Goal: Transaction & Acquisition: Book appointment/travel/reservation

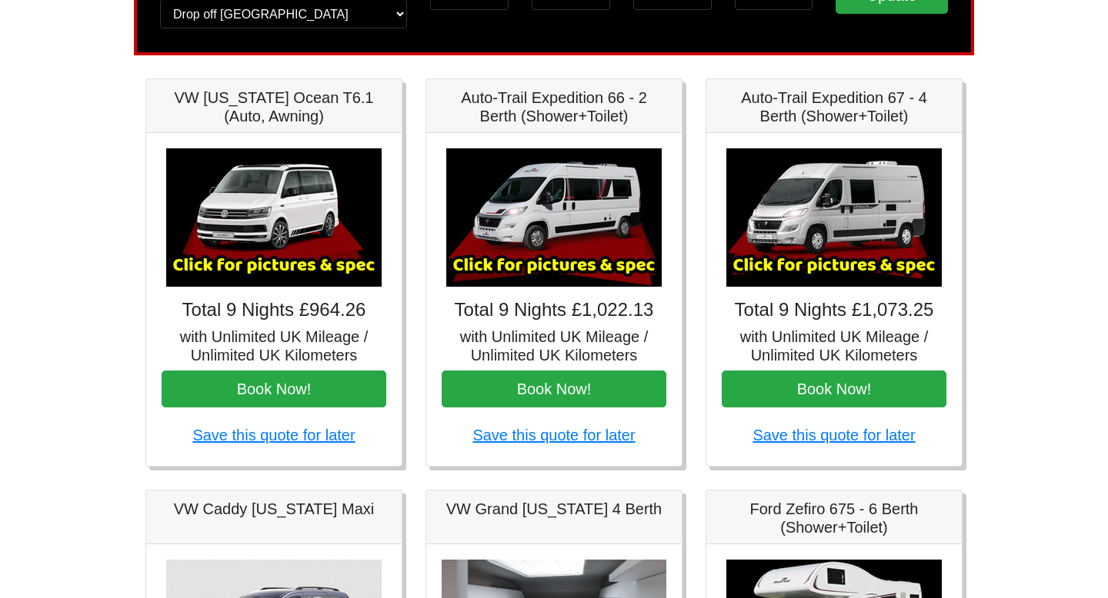
scroll to position [168, 0]
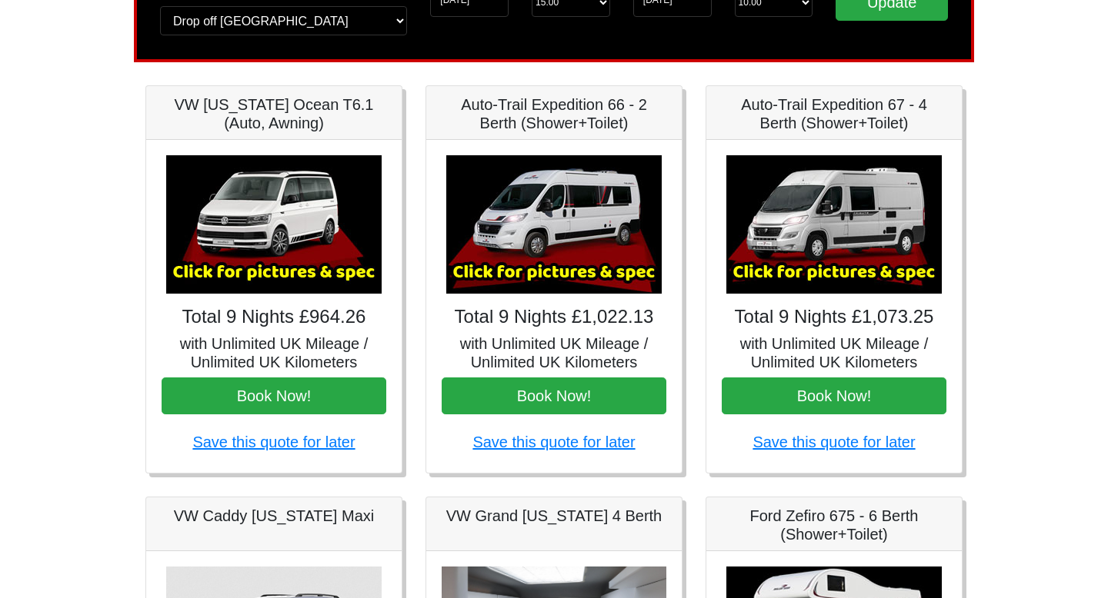
click at [292, 284] on img at bounding box center [273, 224] width 215 height 138
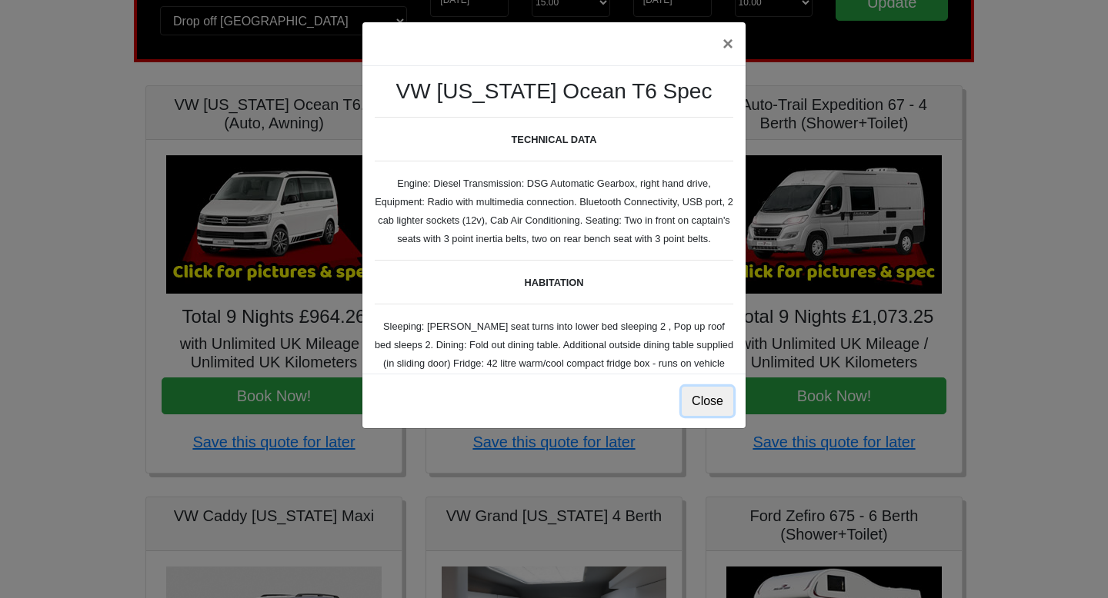
click at [700, 408] on button "Close" at bounding box center [707, 401] width 52 height 29
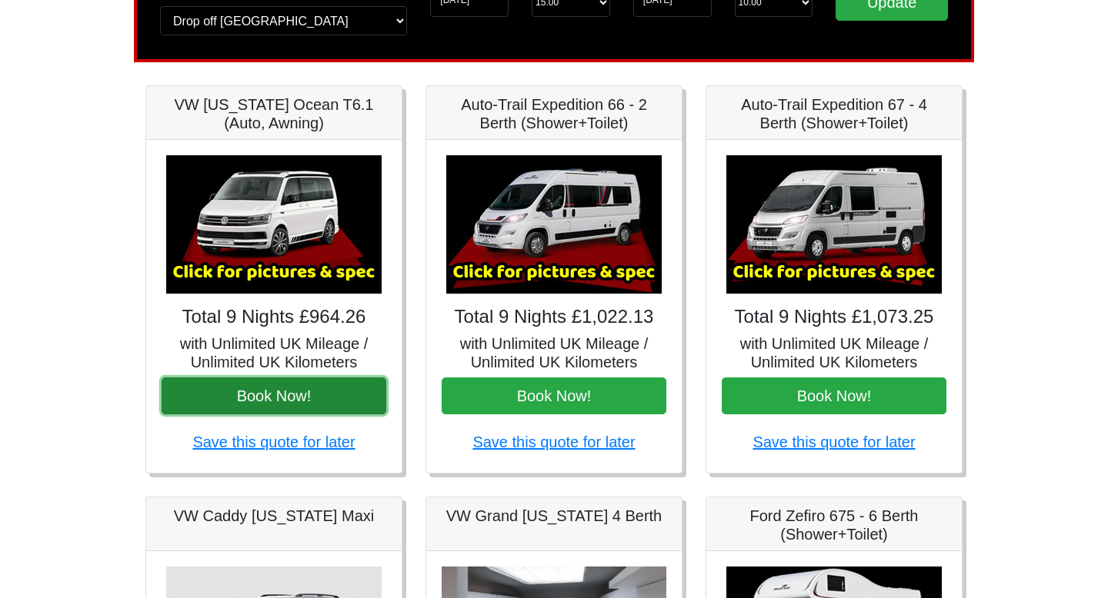
click at [222, 401] on button "Book Now!" at bounding box center [274, 396] width 225 height 37
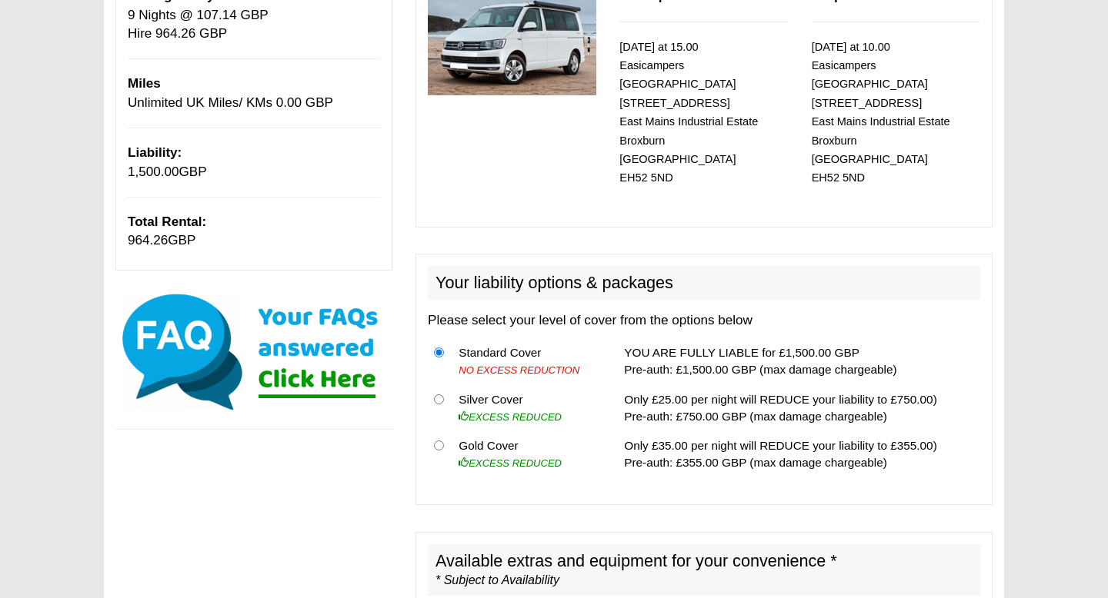
scroll to position [264, 0]
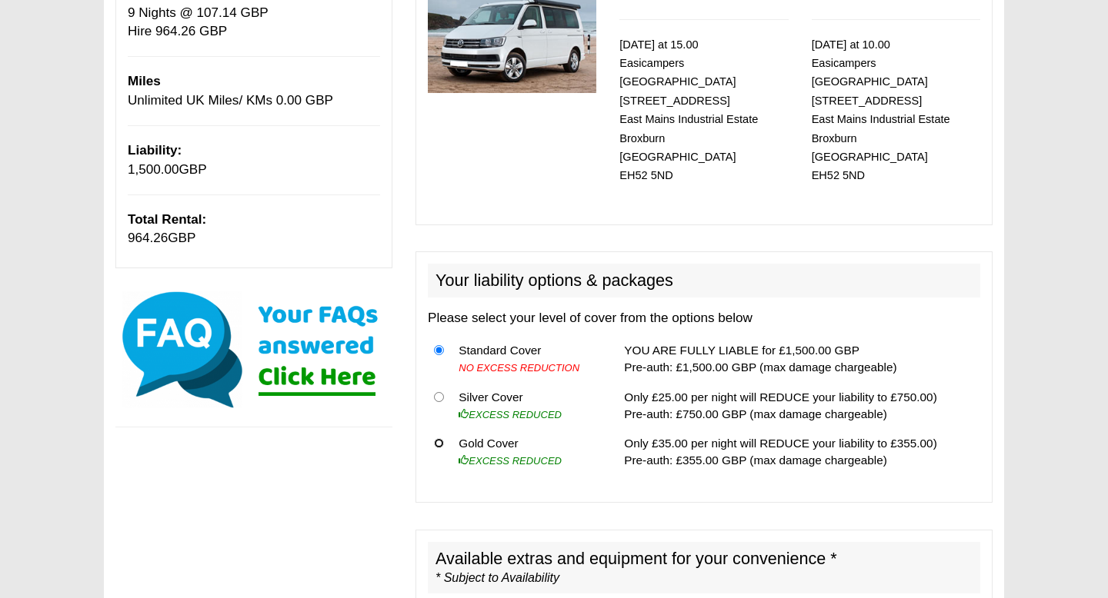
click at [440, 438] on input "radio" at bounding box center [439, 443] width 10 height 10
radio input "true"
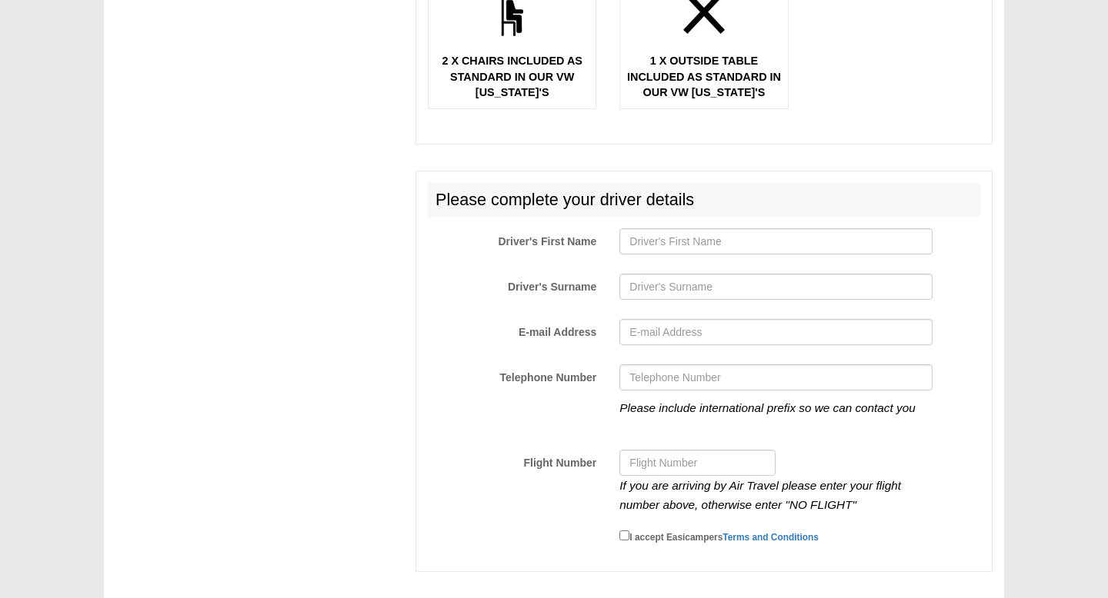
scroll to position [2647, 0]
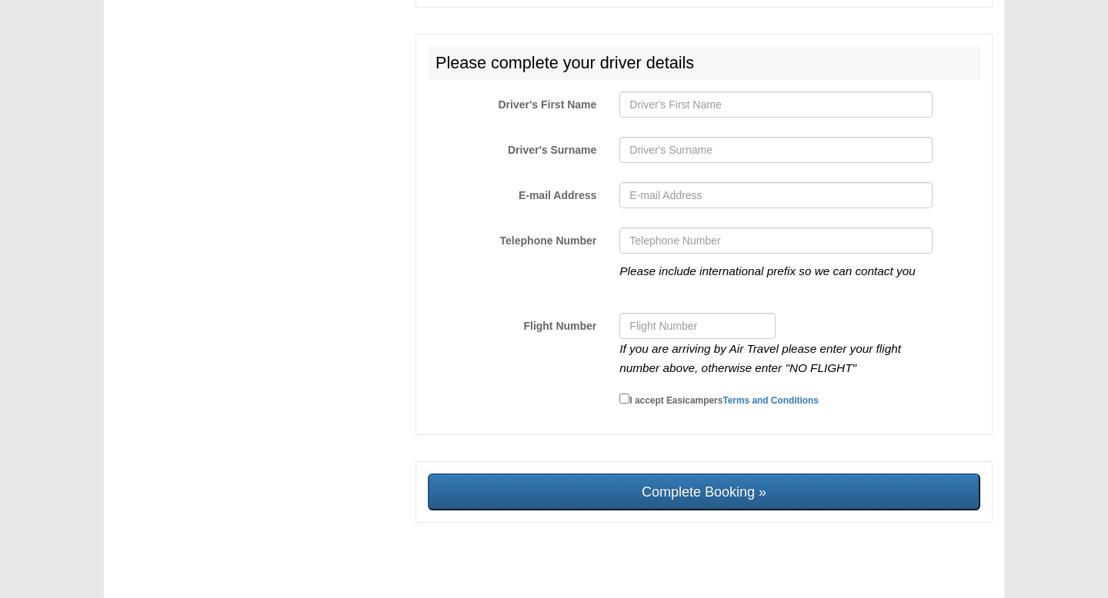
click at [682, 78] on div "Please complete your driver details Driver's First Name Driver's Surname E-mail…" at bounding box center [703, 234] width 577 height 401
click at [685, 109] on div at bounding box center [775, 109] width 335 height 34
click at [683, 93] on input "Driver's First Name" at bounding box center [775, 105] width 312 height 26
type input "[PERSON_NAME]"
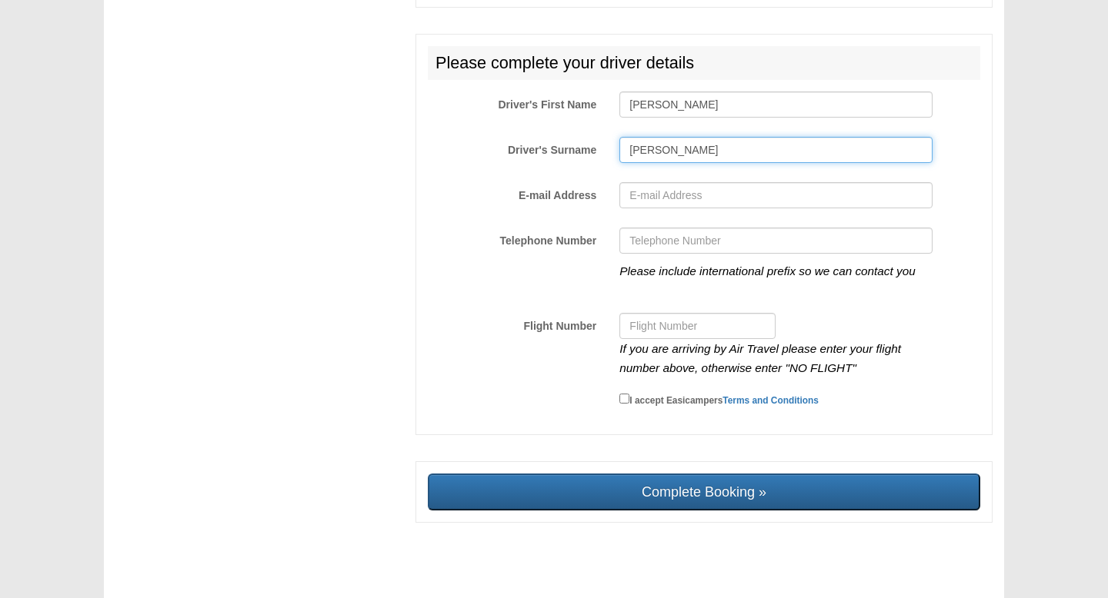
type input "[PERSON_NAME][EMAIL_ADDRESS][DOMAIN_NAME]"
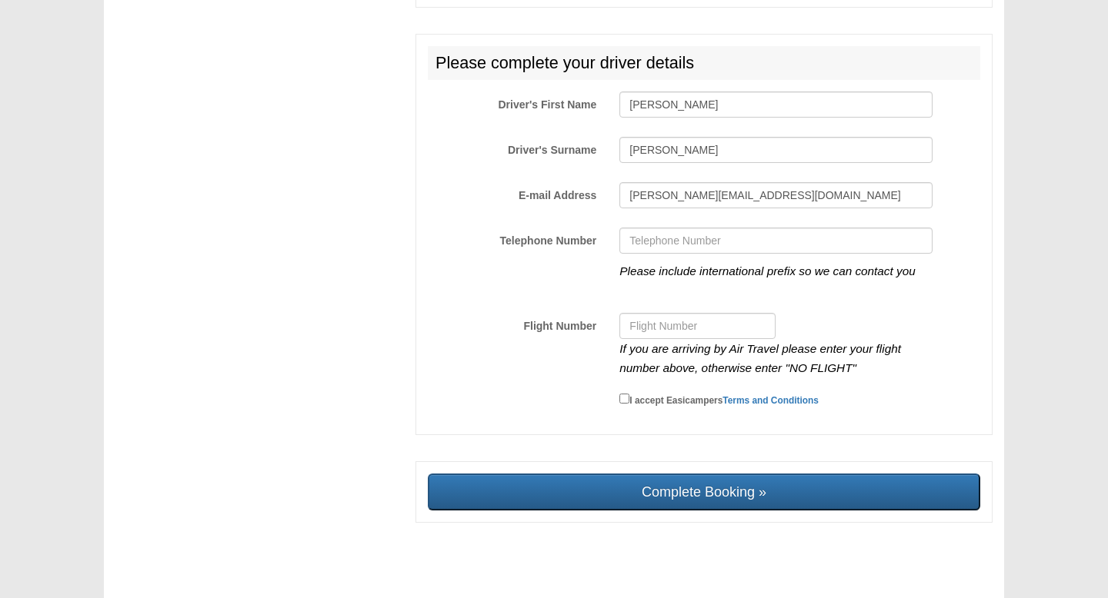
type input "[PHONE_NUMBER]"
click at [628, 394] on input "I accept Easicampers Terms and Conditions" at bounding box center [624, 399] width 10 height 10
checkbox input "true"
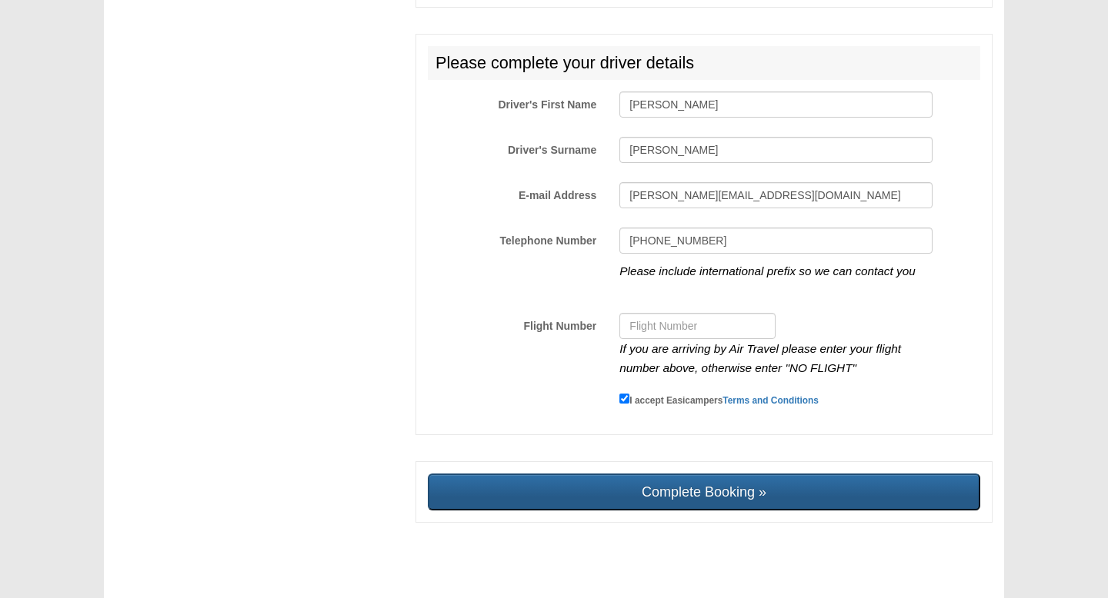
click at [673, 474] on input "Complete Booking »" at bounding box center [704, 492] width 552 height 37
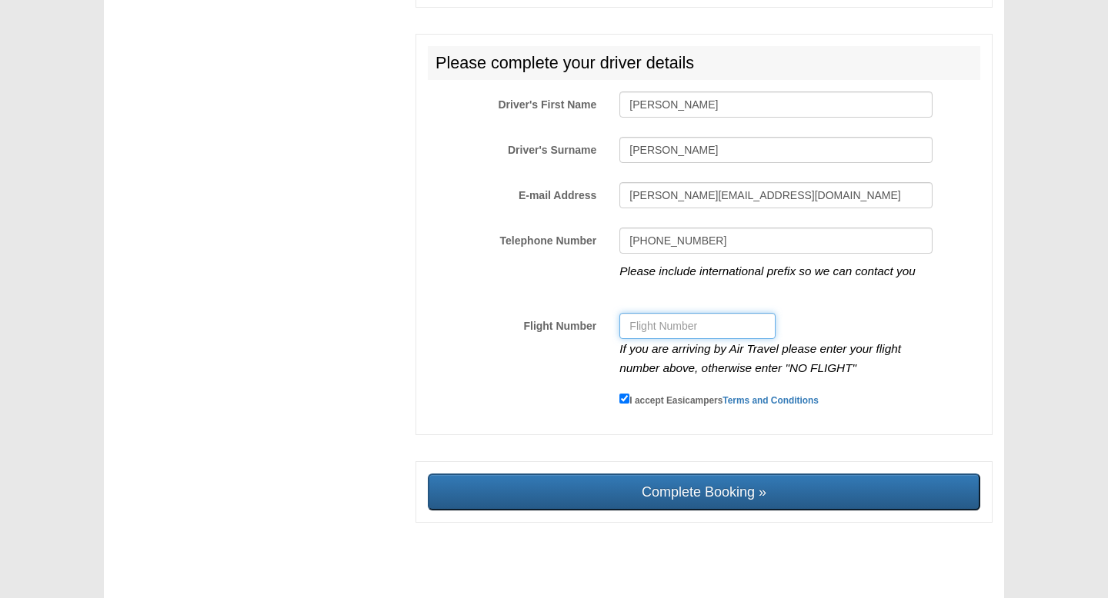
click at [702, 313] on input "Flight Number" at bounding box center [697, 326] width 156 height 26
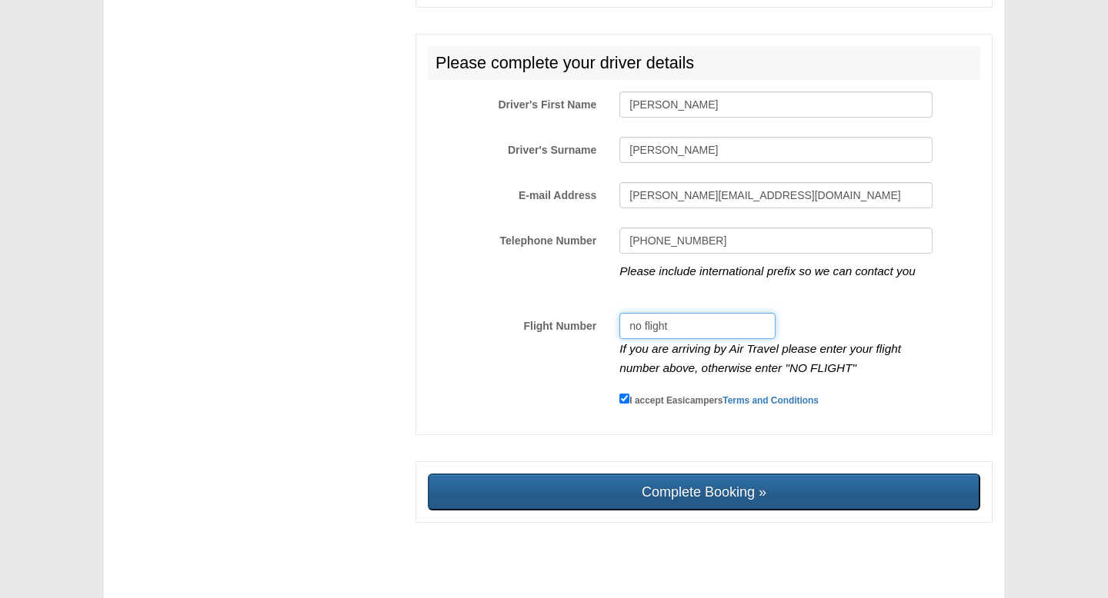
type input "no flight"
click at [695, 474] on input "Complete Booking »" at bounding box center [704, 492] width 552 height 37
type input "Sending, please wait..."
